Goal: Download file/media

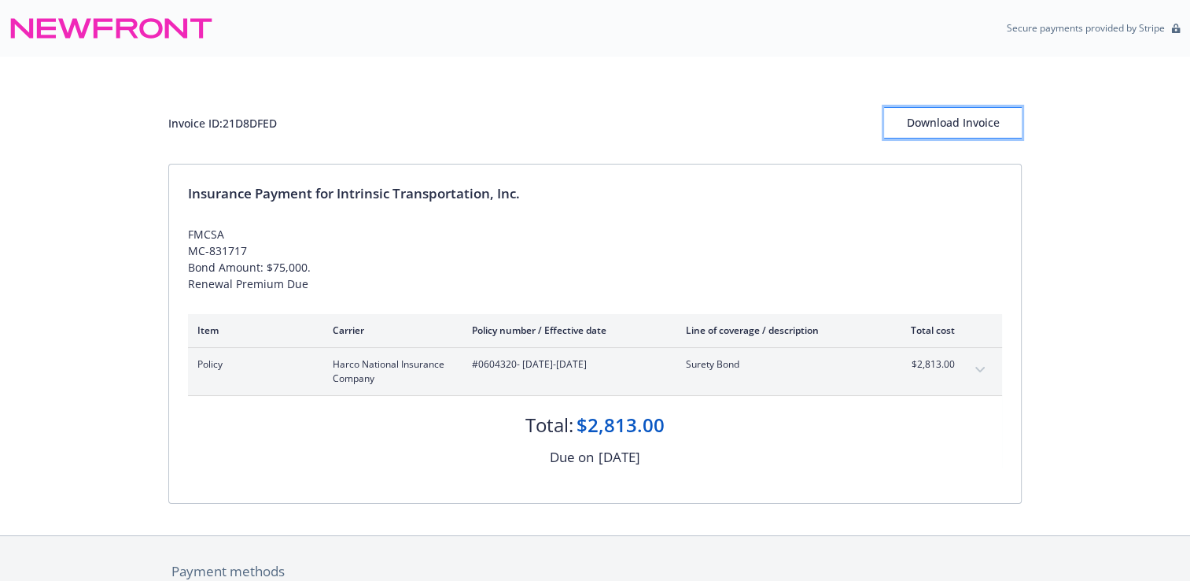
click at [982, 126] on div "Download Invoice" at bounding box center [953, 123] width 138 height 30
click at [446, 65] on div "Invoice ID: 21D8DFED Download Invoice" at bounding box center [594, 110] width 853 height 107
click at [94, 81] on div "Invoice ID: 21D8DFED Download Invoice Insurance Payment for Intrinsic Transport…" at bounding box center [595, 296] width 1190 height 478
click at [920, 127] on div "Download Invoice" at bounding box center [953, 123] width 138 height 30
